Goal: Check status: Check status

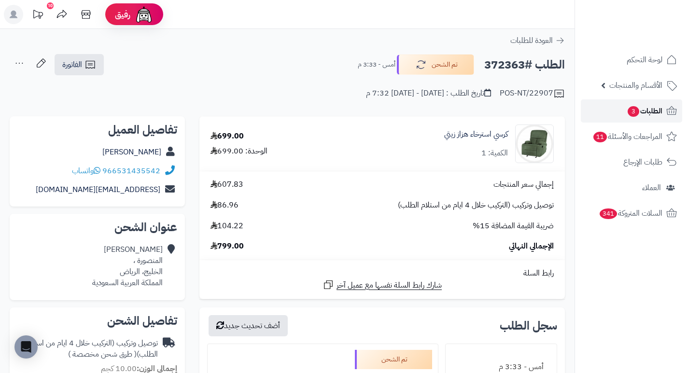
click at [633, 110] on span "3" at bounding box center [634, 111] width 12 height 11
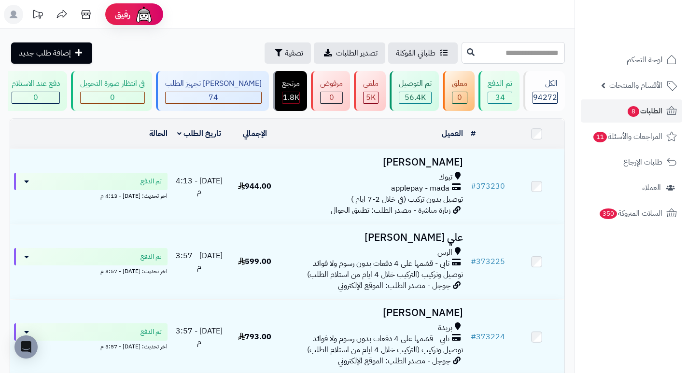
click at [529, 53] on input "text" at bounding box center [513, 53] width 103 height 22
type input "******"
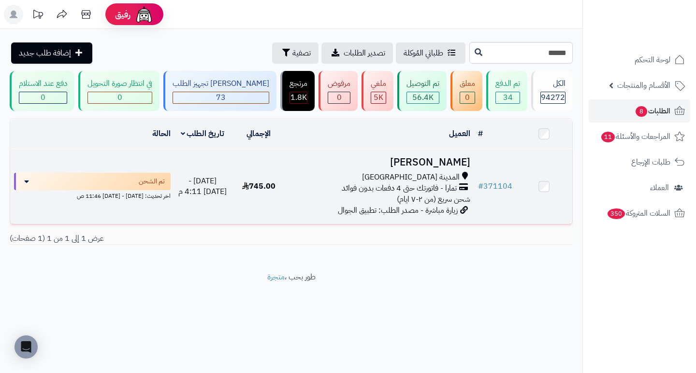
click at [424, 168] on h3 "عبدالحق الاشول" at bounding box center [379, 162] width 179 height 11
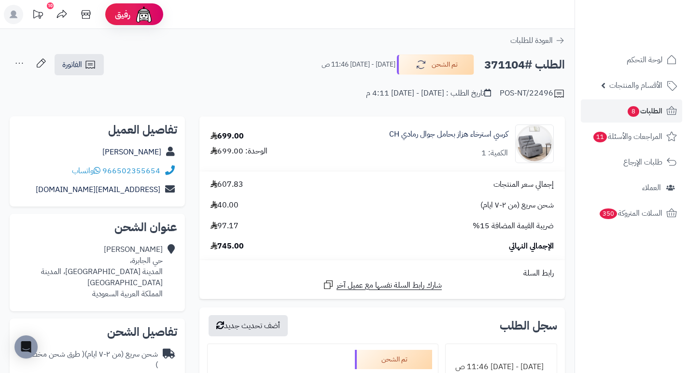
drag, startPoint x: 525, startPoint y: 66, endPoint x: 483, endPoint y: 62, distance: 42.2
click at [483, 62] on div "الطلب #371104 تم الشحن السبت - ٢٣ أغسطس ٢٠٢٥ - 11:46 ص" at bounding box center [439, 65] width 252 height 20
copy h2 "371104"
click at [444, 203] on div "شحن سريع (من ٢-٧ ايام) 40.00" at bounding box center [382, 205] width 358 height 11
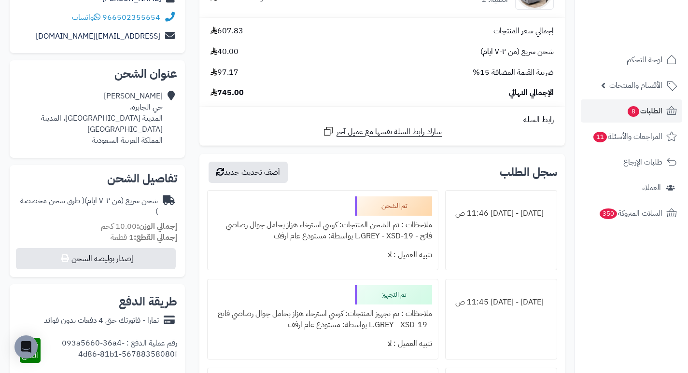
scroll to position [193, 0]
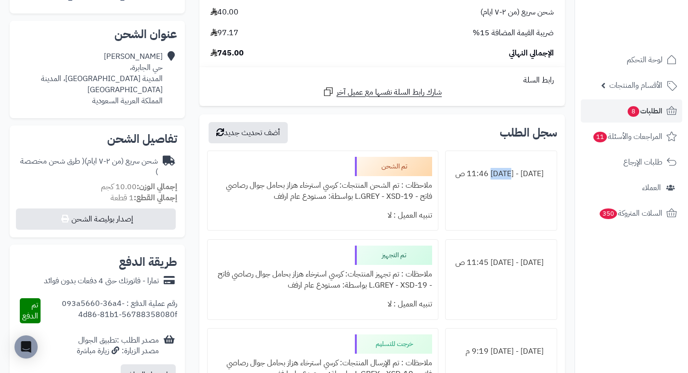
drag, startPoint x: 515, startPoint y: 170, endPoint x: 495, endPoint y: 173, distance: 20.1
click at [495, 173] on div "السبت - ٢٣ أغسطس ٢٠٢٥ - 11:46 ص" at bounding box center [502, 174] width 100 height 19
click at [474, 200] on div "السبت - ٢٣ أغسطس ٢٠٢٥ - 11:46 ص" at bounding box center [501, 191] width 112 height 81
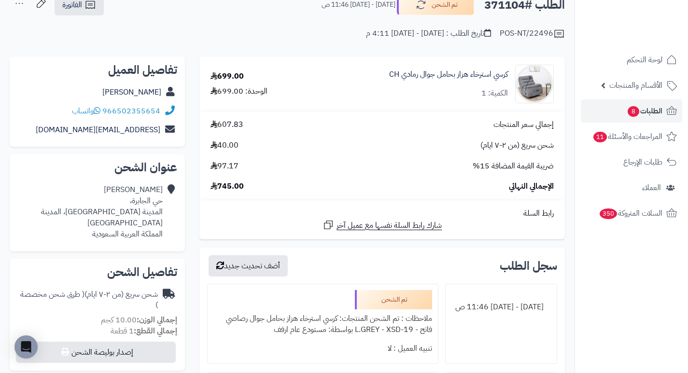
scroll to position [0, 0]
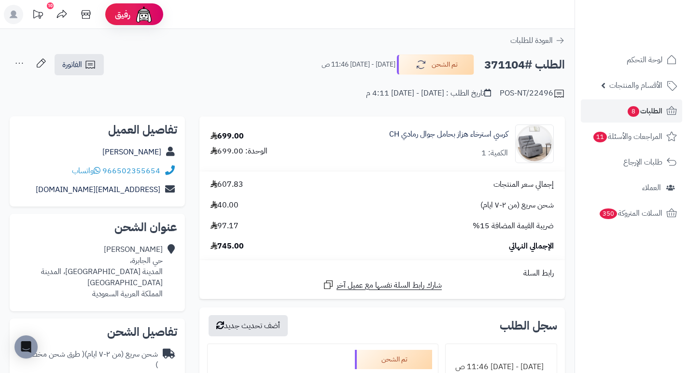
click at [367, 195] on div "إجمالي سعر المنتجات 607.83 شحن سريع (من ٢-٧ ايام) 40.00 ضريبة القيمة المضافة 15…" at bounding box center [382, 215] width 358 height 73
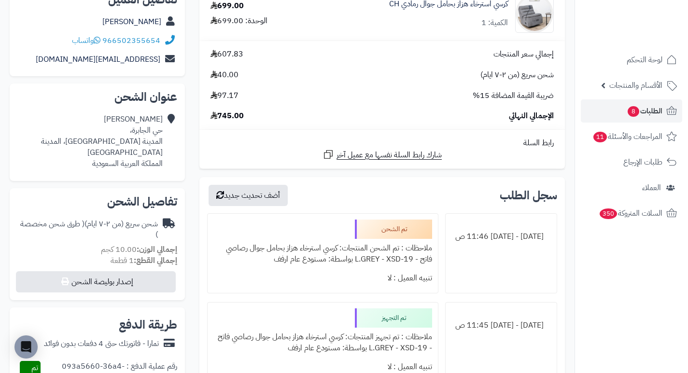
scroll to position [193, 0]
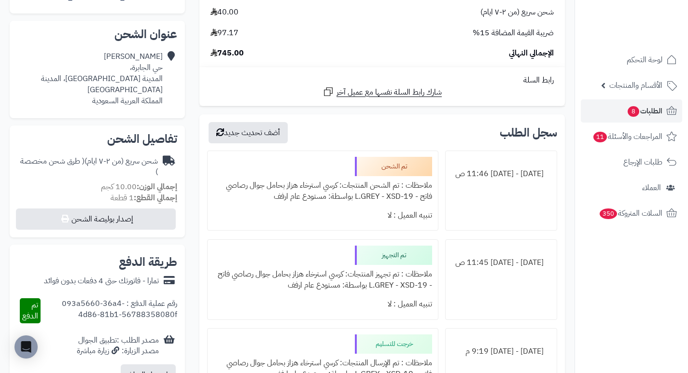
drag, startPoint x: 304, startPoint y: 193, endPoint x: 273, endPoint y: 202, distance: 32.3
click at [275, 196] on div "ملاحظات : تم الشحن المنتجات: كرسي استرخاء هزاز بحامل جوال رصاصي فاتح - L.GREY -…" at bounding box center [323, 191] width 218 height 30
click at [281, 219] on div "تنبيه العميل : لا" at bounding box center [323, 215] width 218 height 19
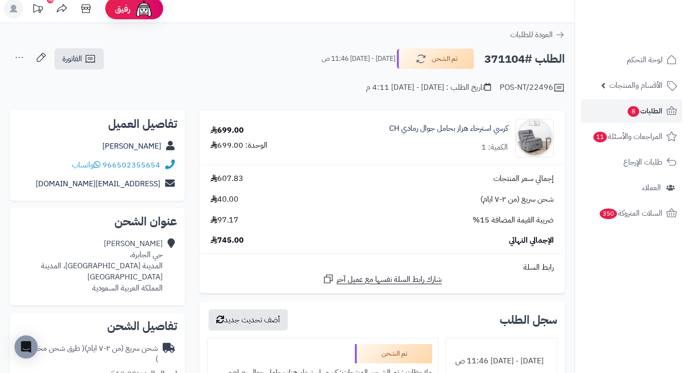
scroll to position [0, 0]
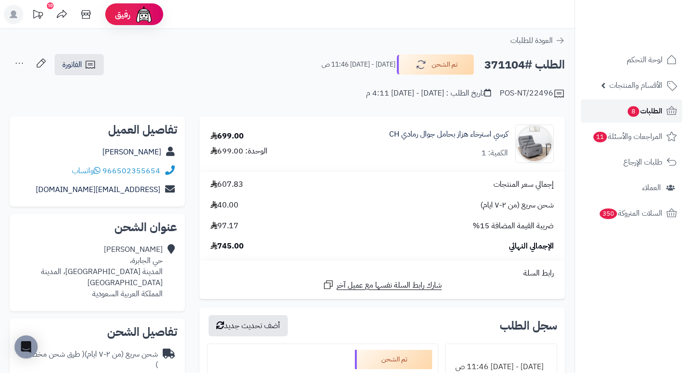
click at [652, 110] on span "الطلبات 8" at bounding box center [645, 111] width 36 height 14
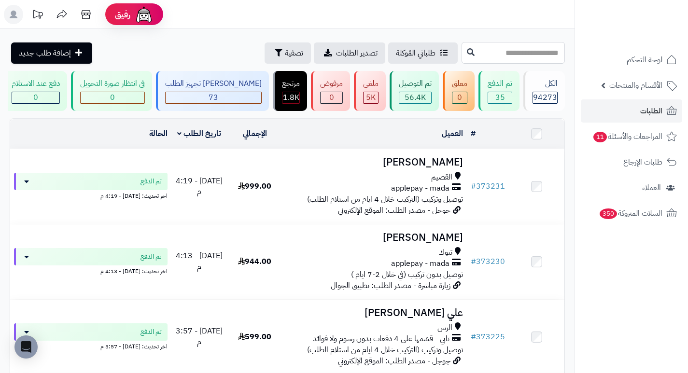
click at [541, 51] on input "text" at bounding box center [513, 53] width 103 height 22
type input "*"
click at [285, 51] on span "تصفية" at bounding box center [294, 53] width 18 height 12
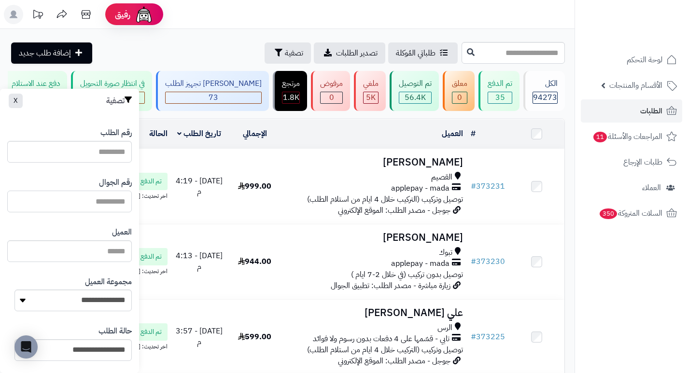
click at [97, 204] on input "text" at bounding box center [69, 202] width 125 height 22
type input "*********"
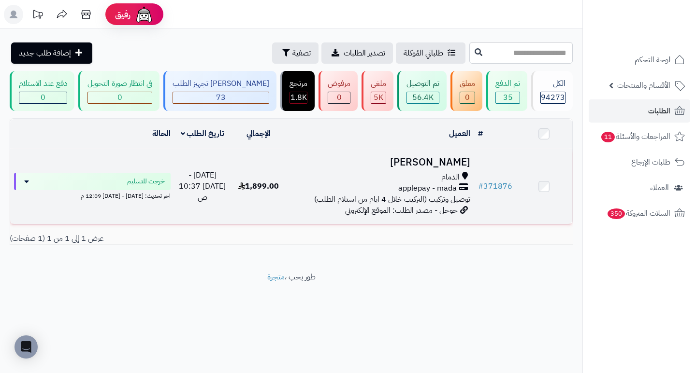
click at [430, 166] on h3 "[PERSON_NAME]" at bounding box center [379, 162] width 179 height 11
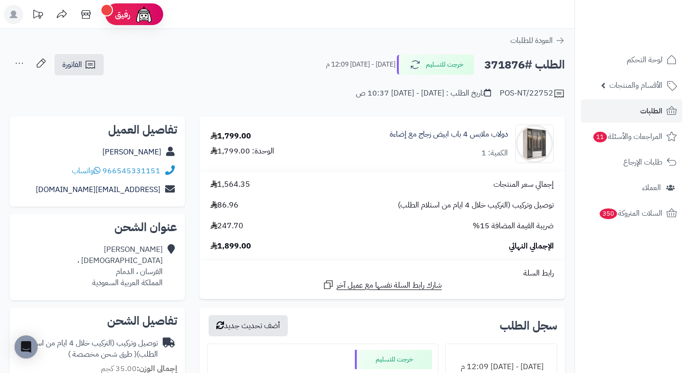
click at [421, 167] on td "دولاب ملابس 4 باب ابيض زجاج مع إضاءة الكمية: 1" at bounding box center [440, 144] width 250 height 54
